Goal: Information Seeking & Learning: Learn about a topic

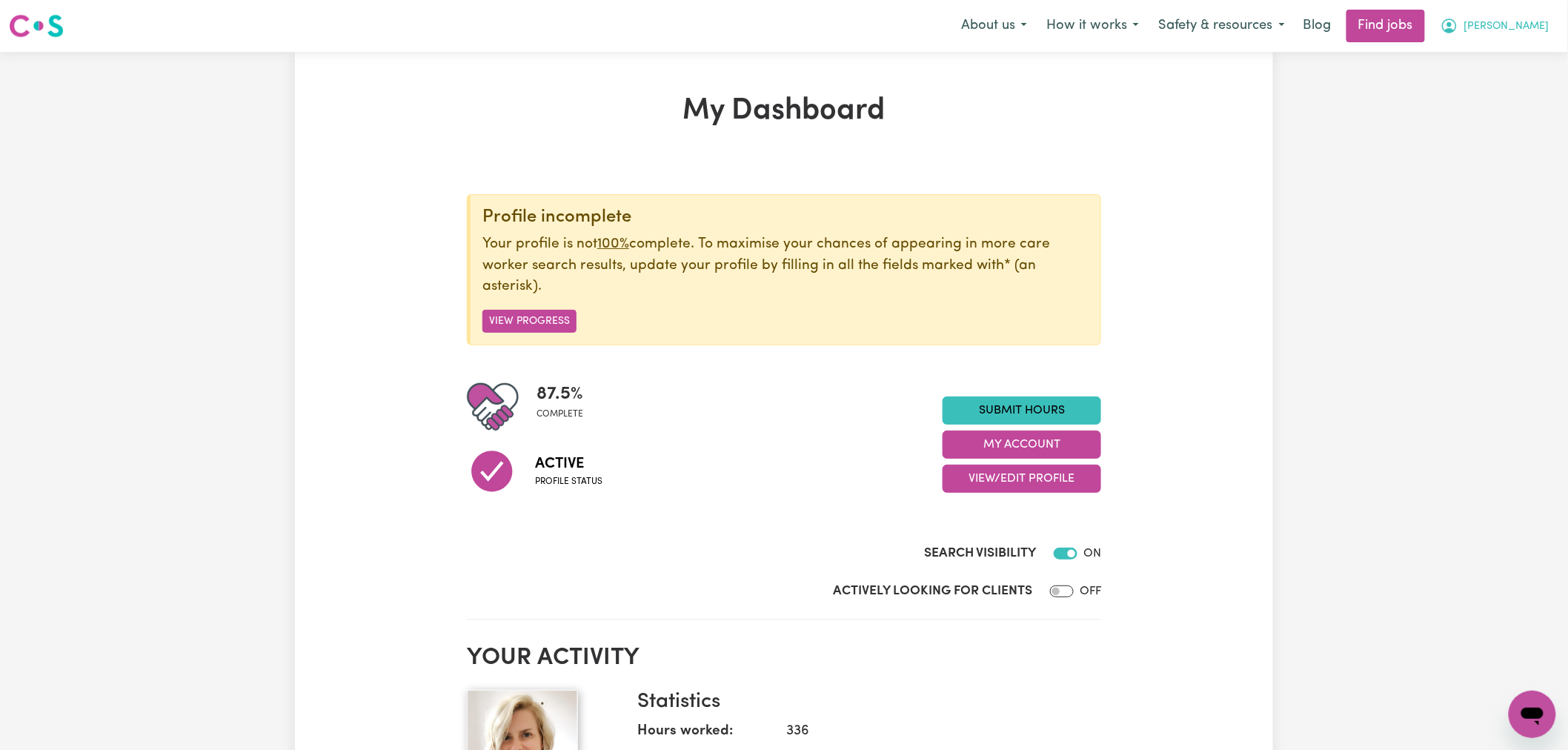
click at [1457, 26] on icon "My Account" at bounding box center [1449, 26] width 15 height 15
click at [1507, 81] on link "My Dashboard" at bounding box center [1500, 85] width 117 height 28
click at [1505, 55] on link "My Account" at bounding box center [1500, 57] width 117 height 28
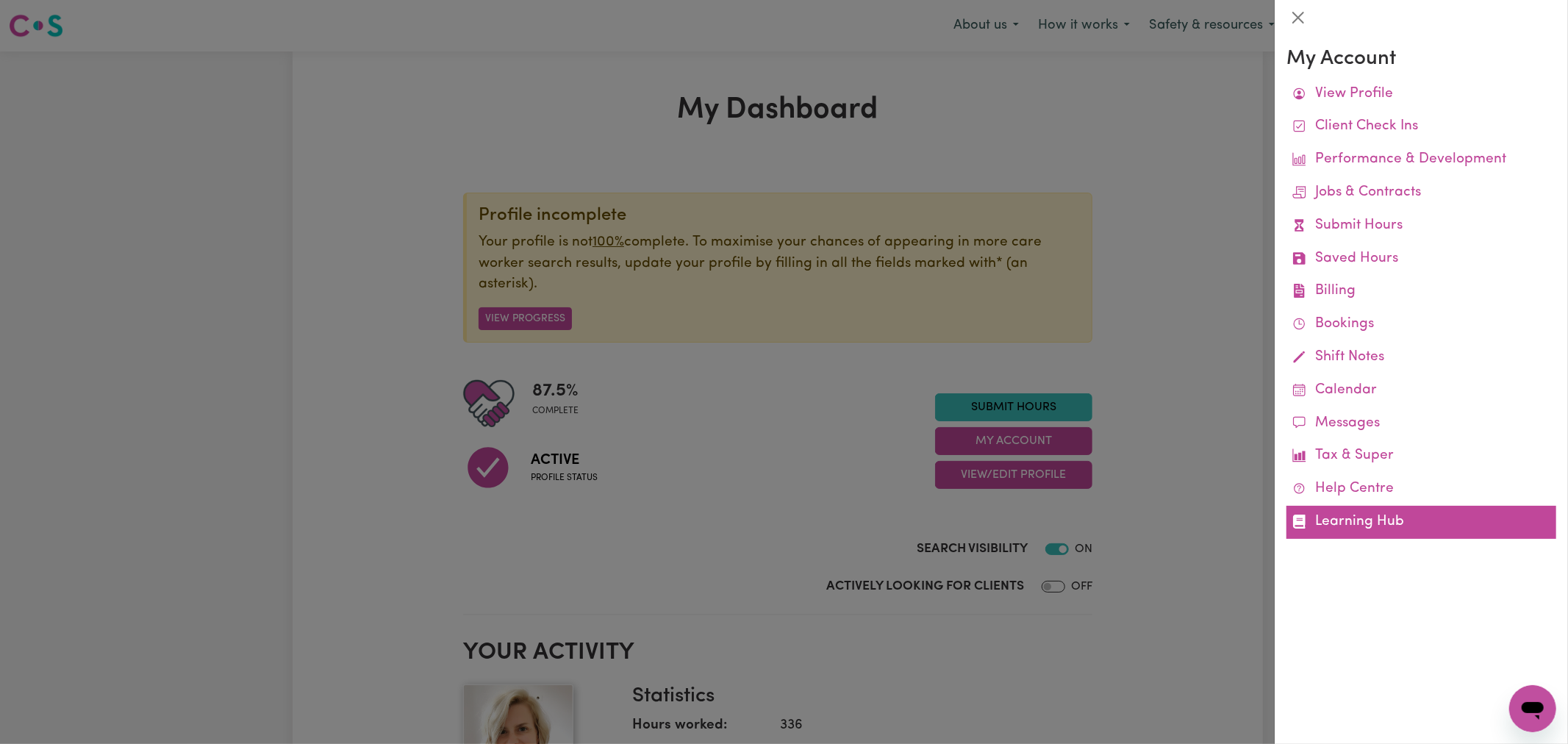
click at [1382, 523] on link "Learning Hub" at bounding box center [1421, 522] width 270 height 33
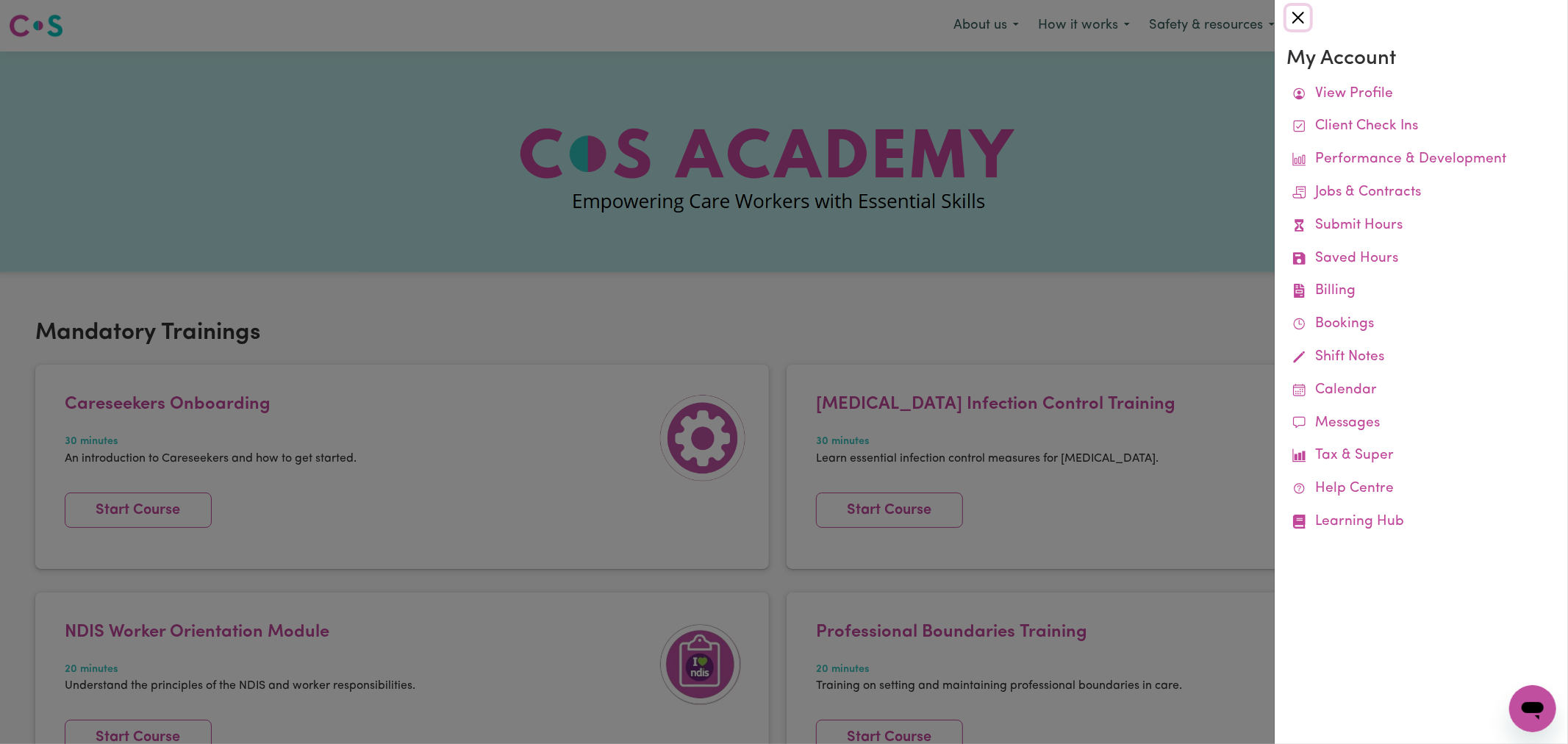
click at [1304, 8] on button "Close" at bounding box center [1298, 17] width 24 height 24
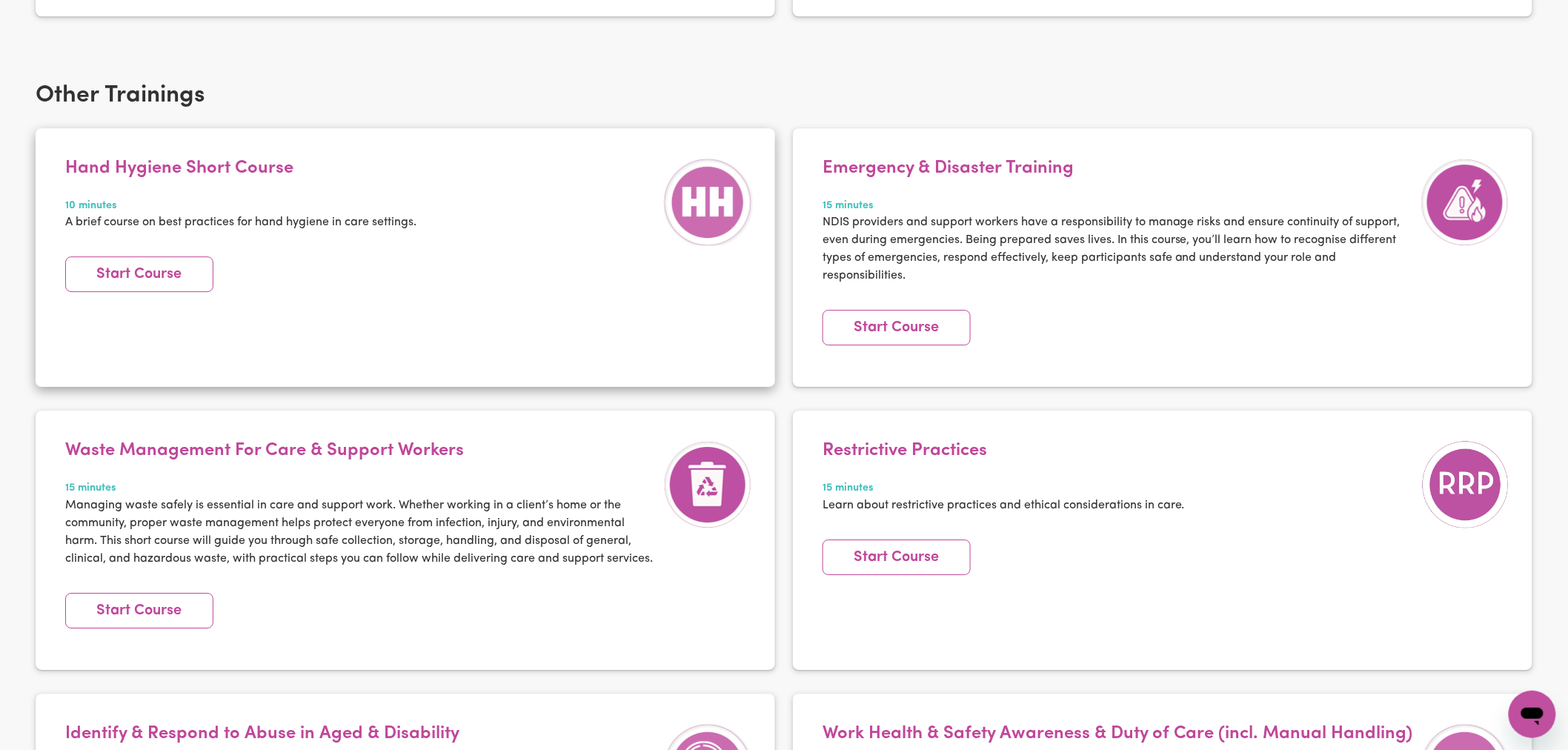
scroll to position [1810, 0]
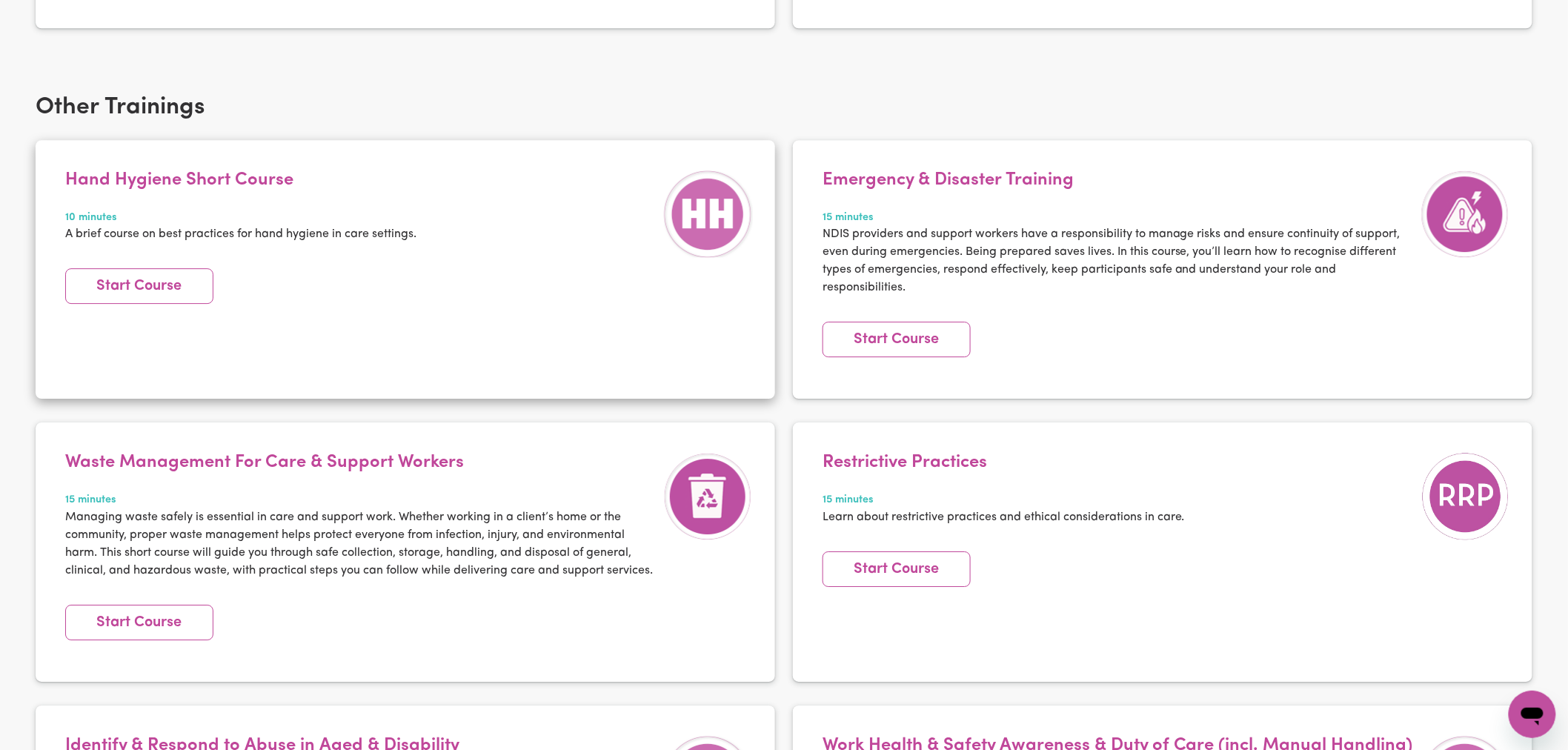
click at [234, 193] on div "Hand Hygiene Short Course 10 minutes A brief course on best practices for hand …" at bounding box center [240, 215] width 366 height 91
click at [266, 178] on h4 "Hand Hygiene Short Course" at bounding box center [240, 181] width 351 height 22
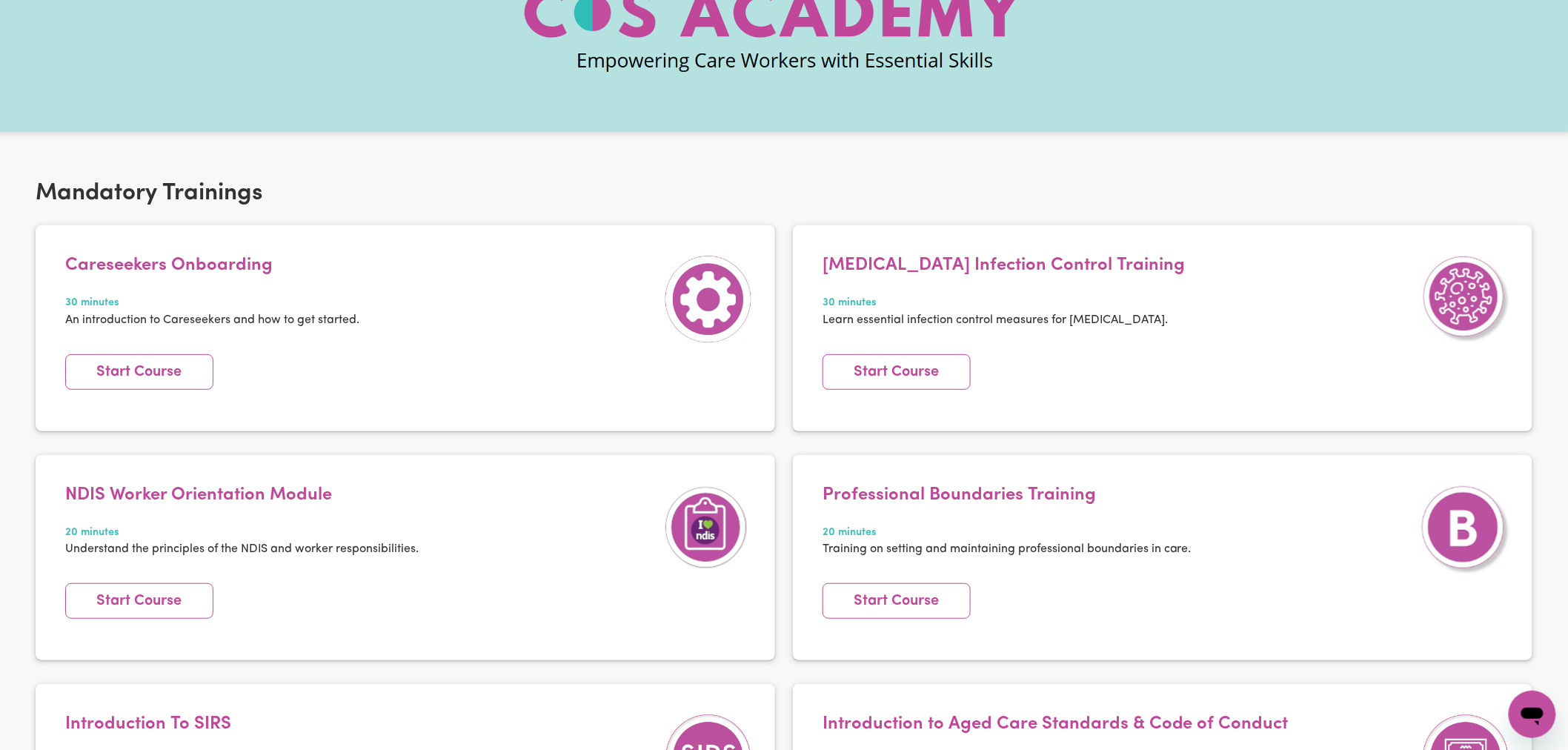
scroll to position [0, 0]
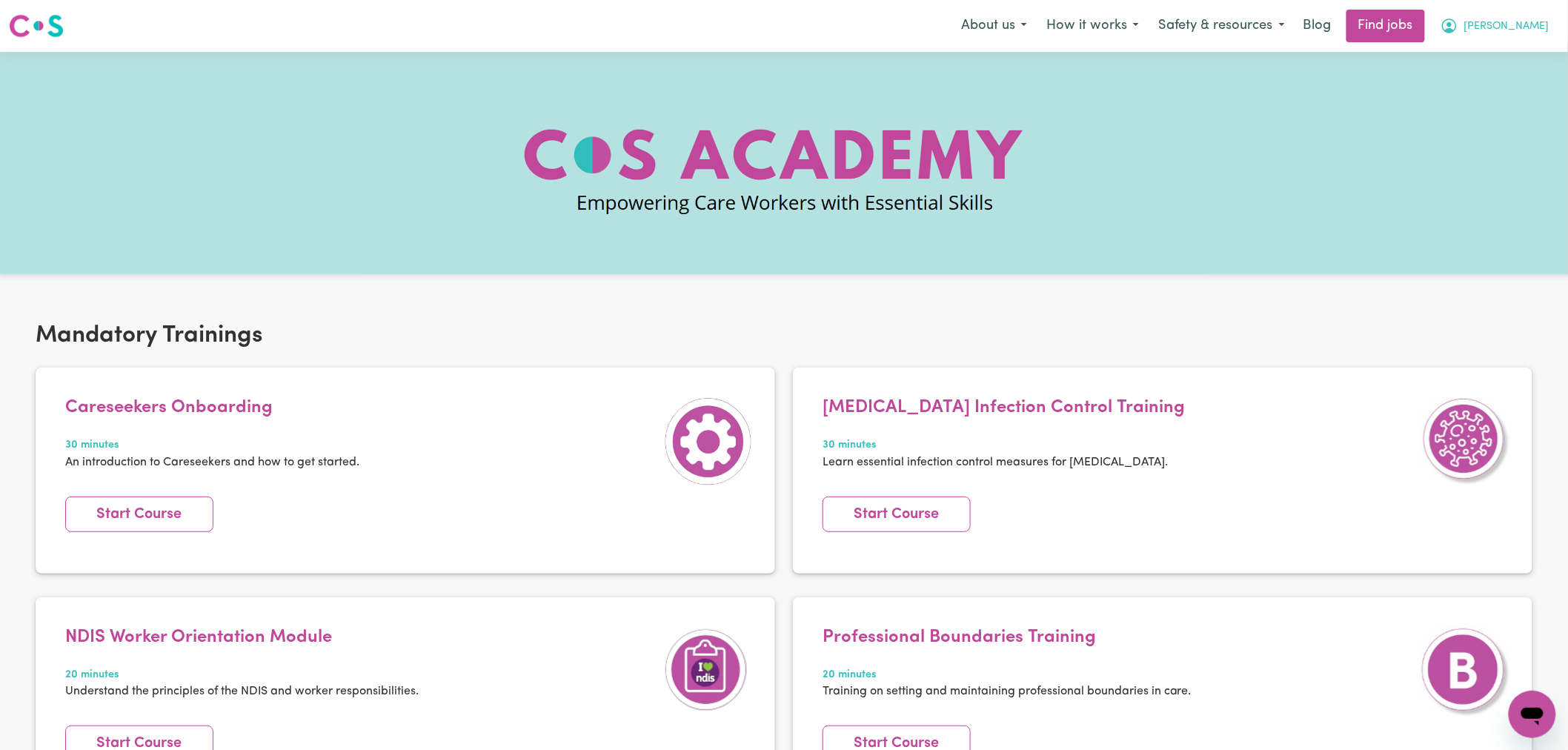
click at [1543, 32] on span "[PERSON_NAME]" at bounding box center [1506, 26] width 85 height 16
click at [1502, 112] on link "Logout" at bounding box center [1500, 113] width 117 height 28
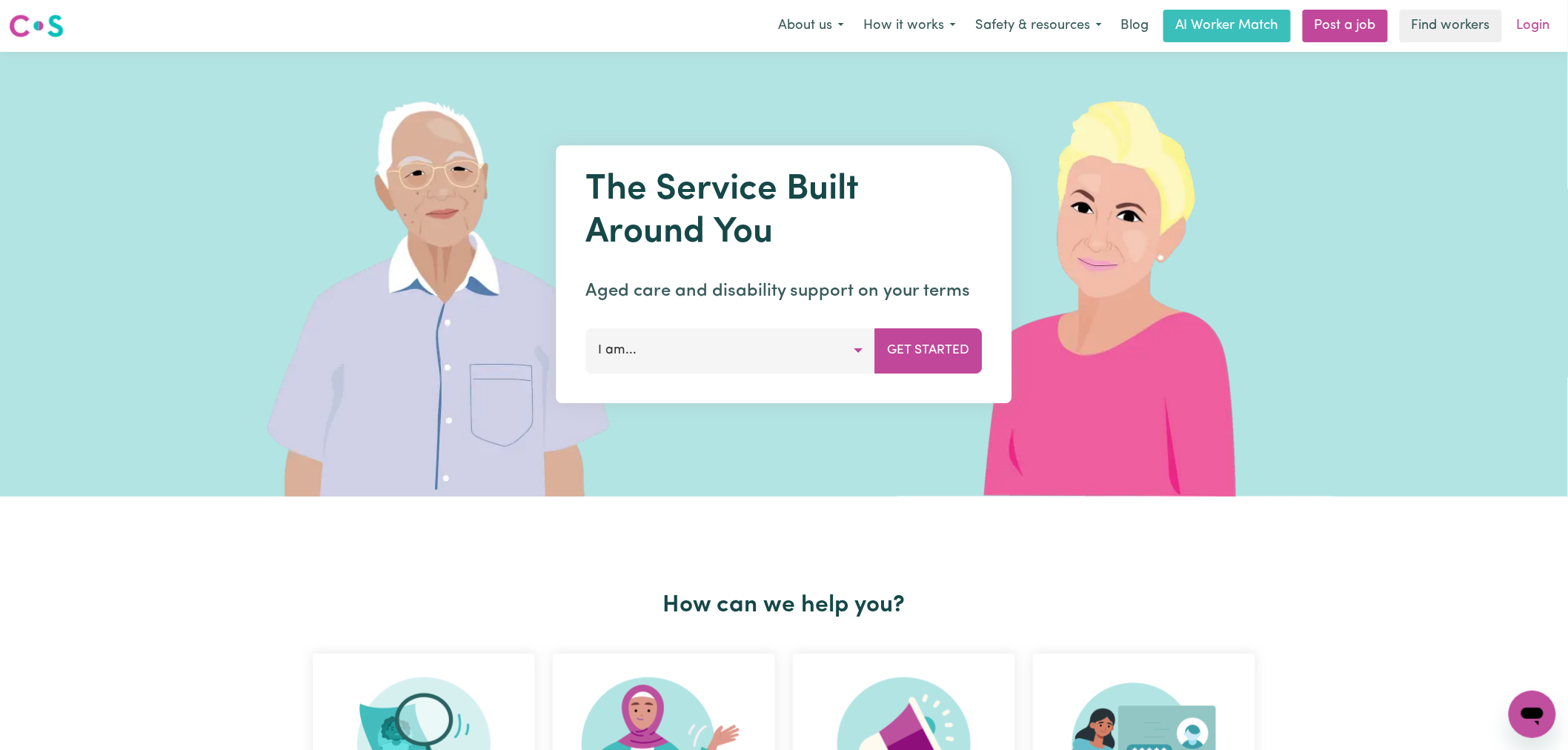
click at [1528, 21] on link "Login" at bounding box center [1533, 26] width 51 height 33
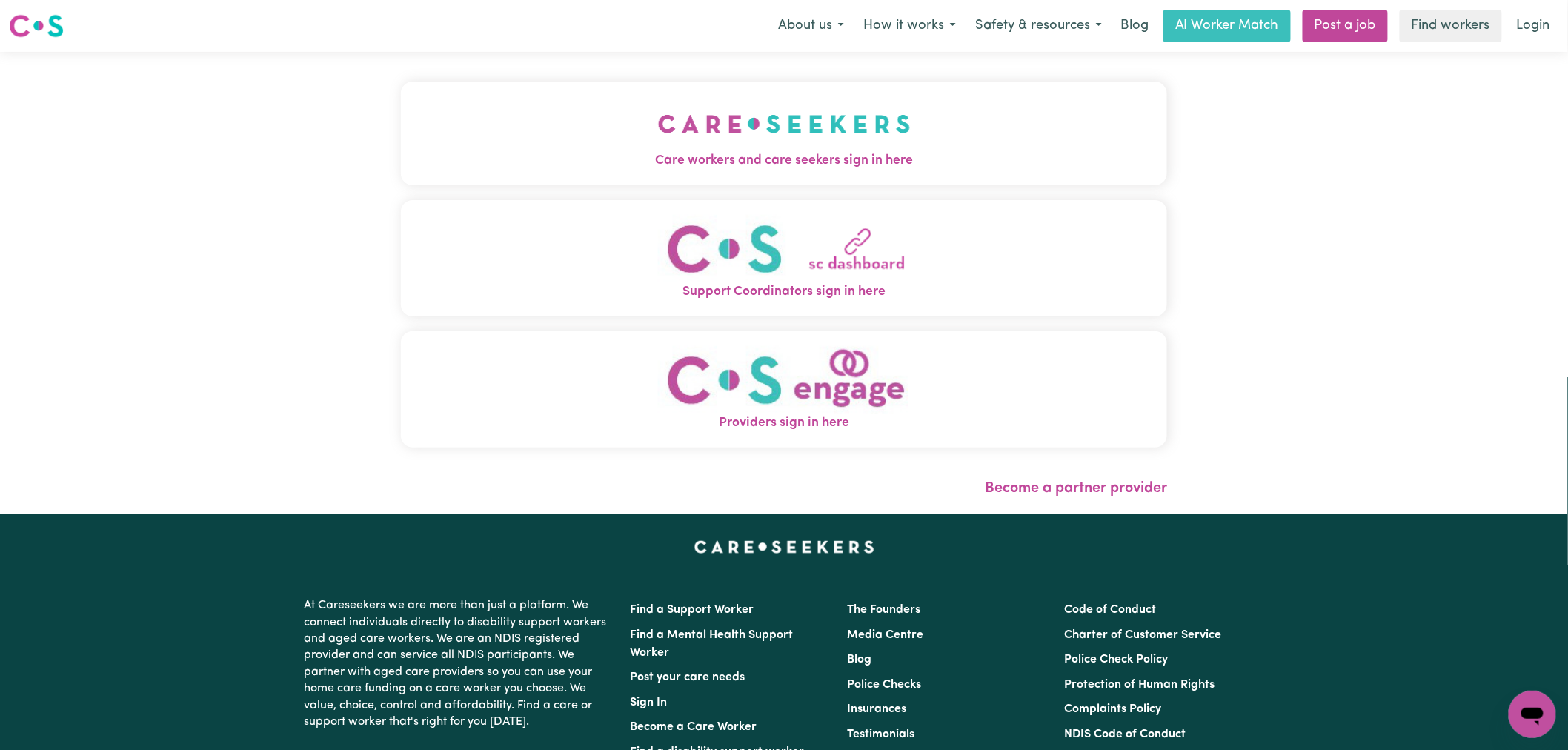
click at [439, 151] on span "Care workers and care seekers sign in here" at bounding box center [784, 161] width 767 height 19
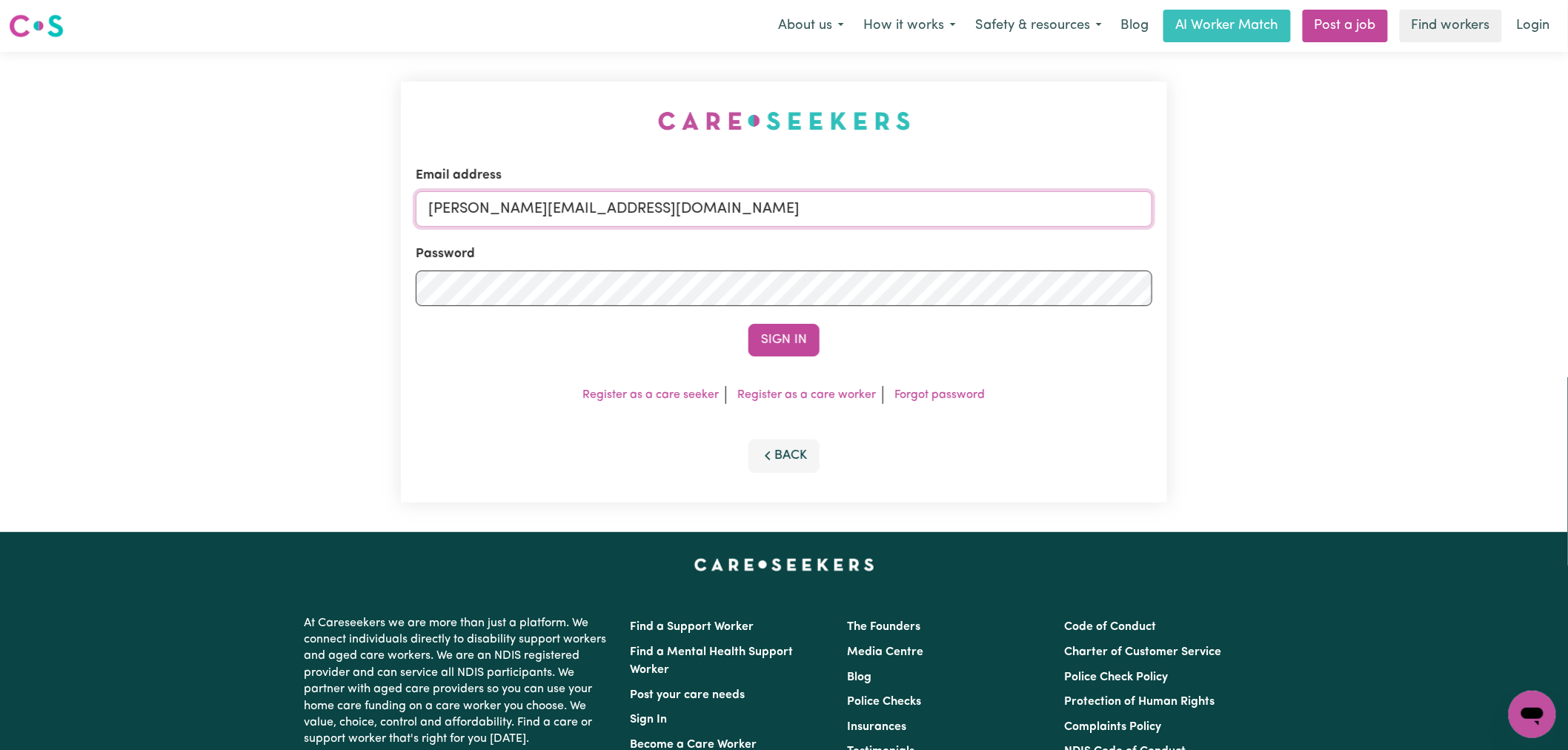
click at [646, 206] on input "[PERSON_NAME][EMAIL_ADDRESS][DOMAIN_NAME]" at bounding box center [783, 208] width 737 height 36
drag, startPoint x: 795, startPoint y: 203, endPoint x: 502, endPoint y: 208, distance: 293.0
click at [502, 208] on input "[EMAIL_ADDRESS][DOMAIN_NAME]" at bounding box center [783, 208] width 737 height 36
type input "[EMAIL_ADDRESS][DOMAIN_NAME]"
click at [748, 324] on button "Sign In" at bounding box center [784, 340] width 71 height 33
